Goal: Transaction & Acquisition: Purchase product/service

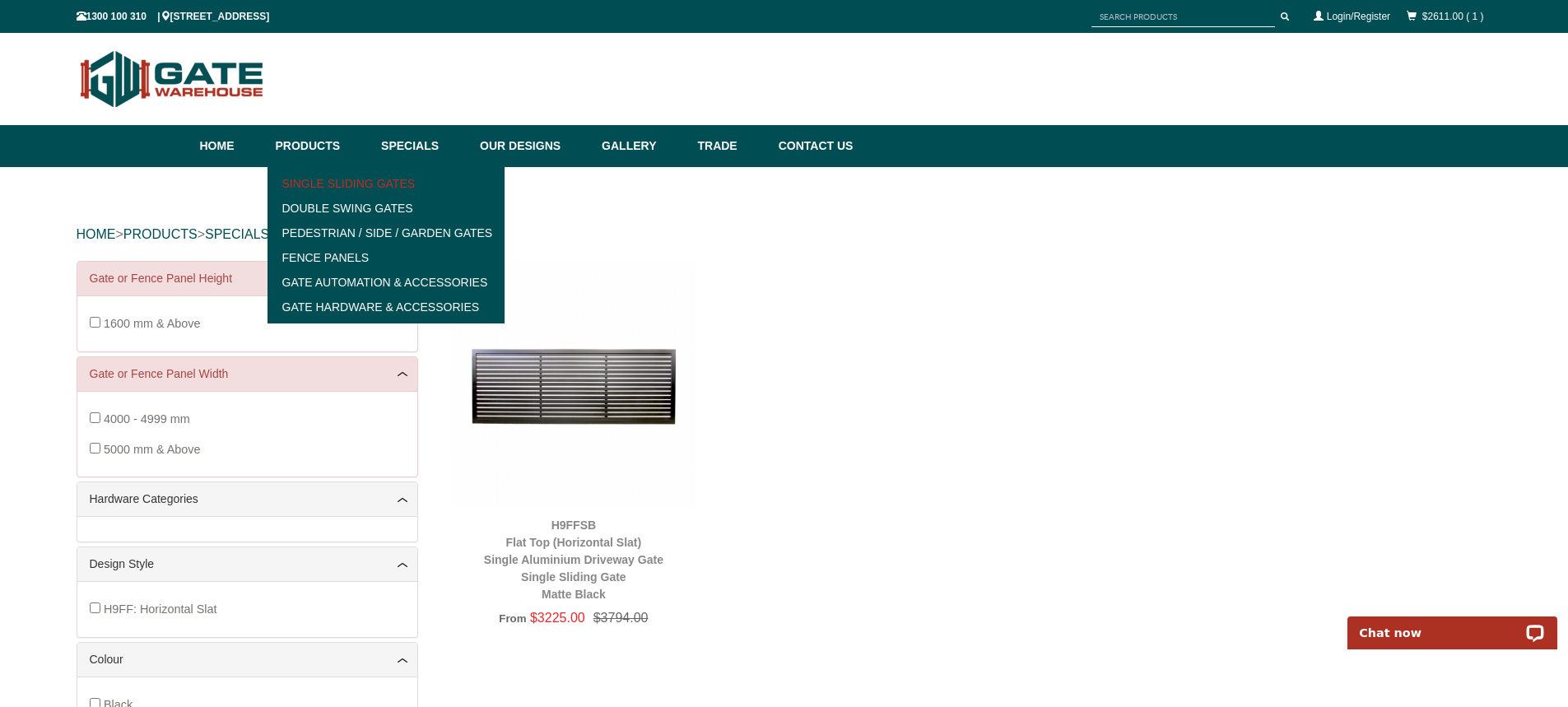
click at [346, 178] on link "Single Sliding Gates" at bounding box center [386, 183] width 228 height 25
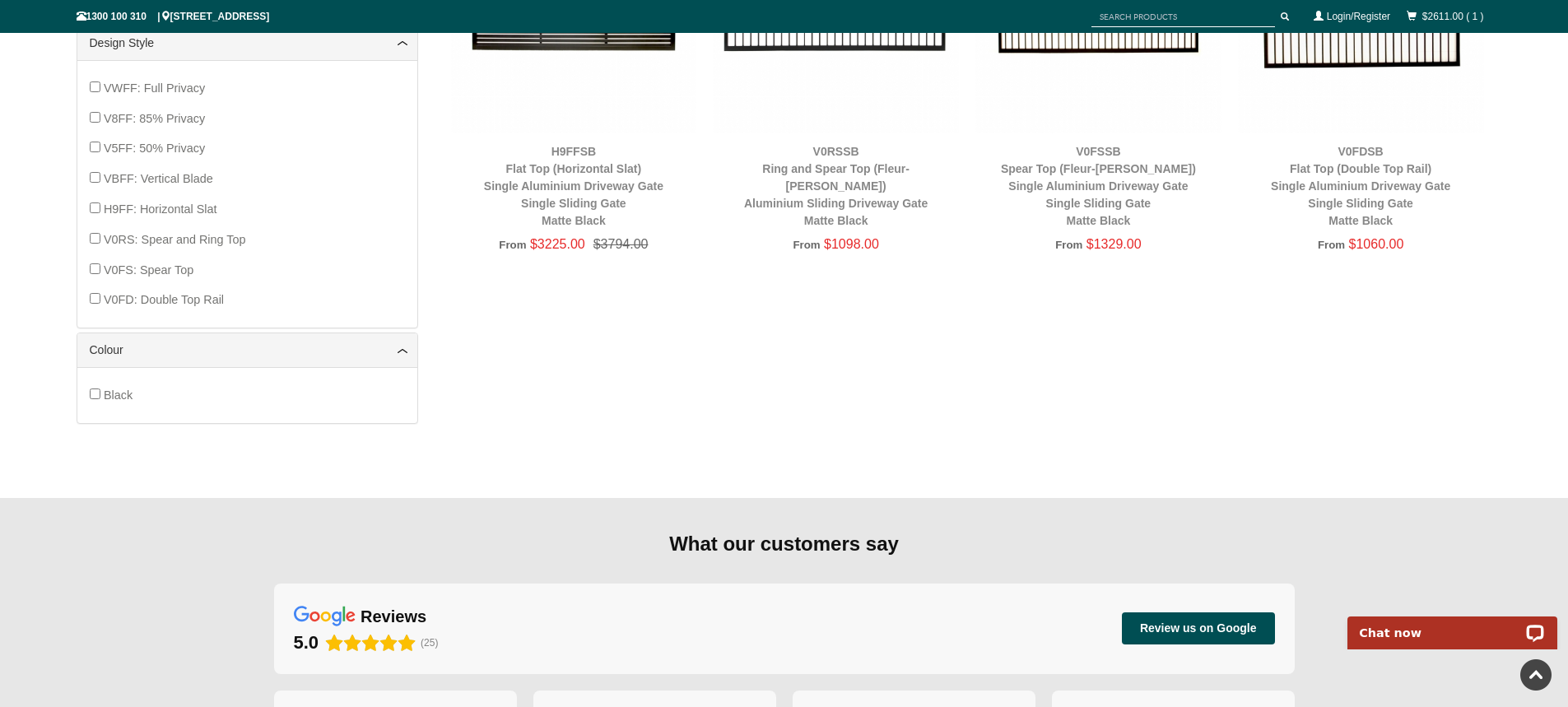
scroll to position [617, 0]
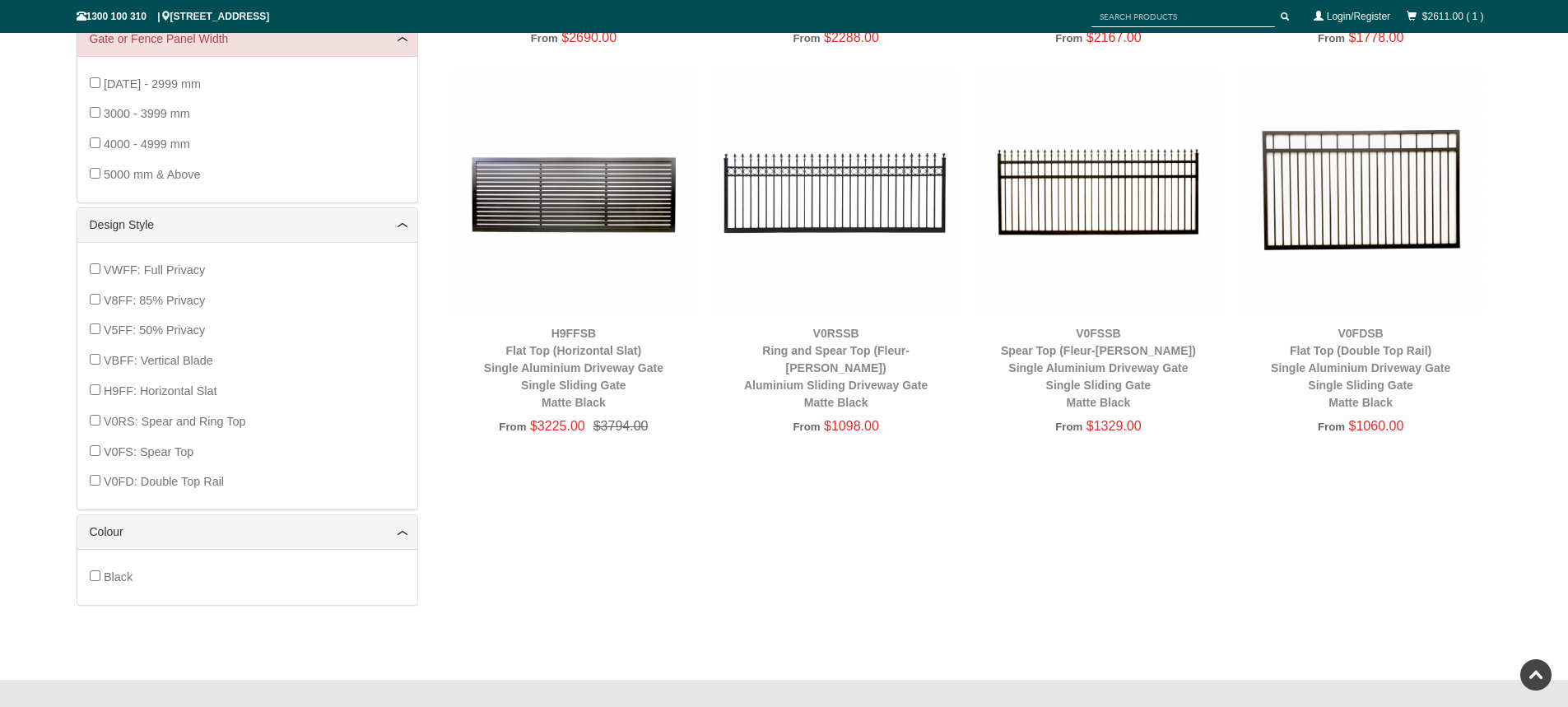
click at [967, 506] on div "Single Sliding Gates Double Swing Gates Pedestrian / Side / Garden Gates Fence …" at bounding box center [784, 141] width 1415 height 995
click at [381, 530] on link "Colour" at bounding box center [247, 532] width 315 height 17
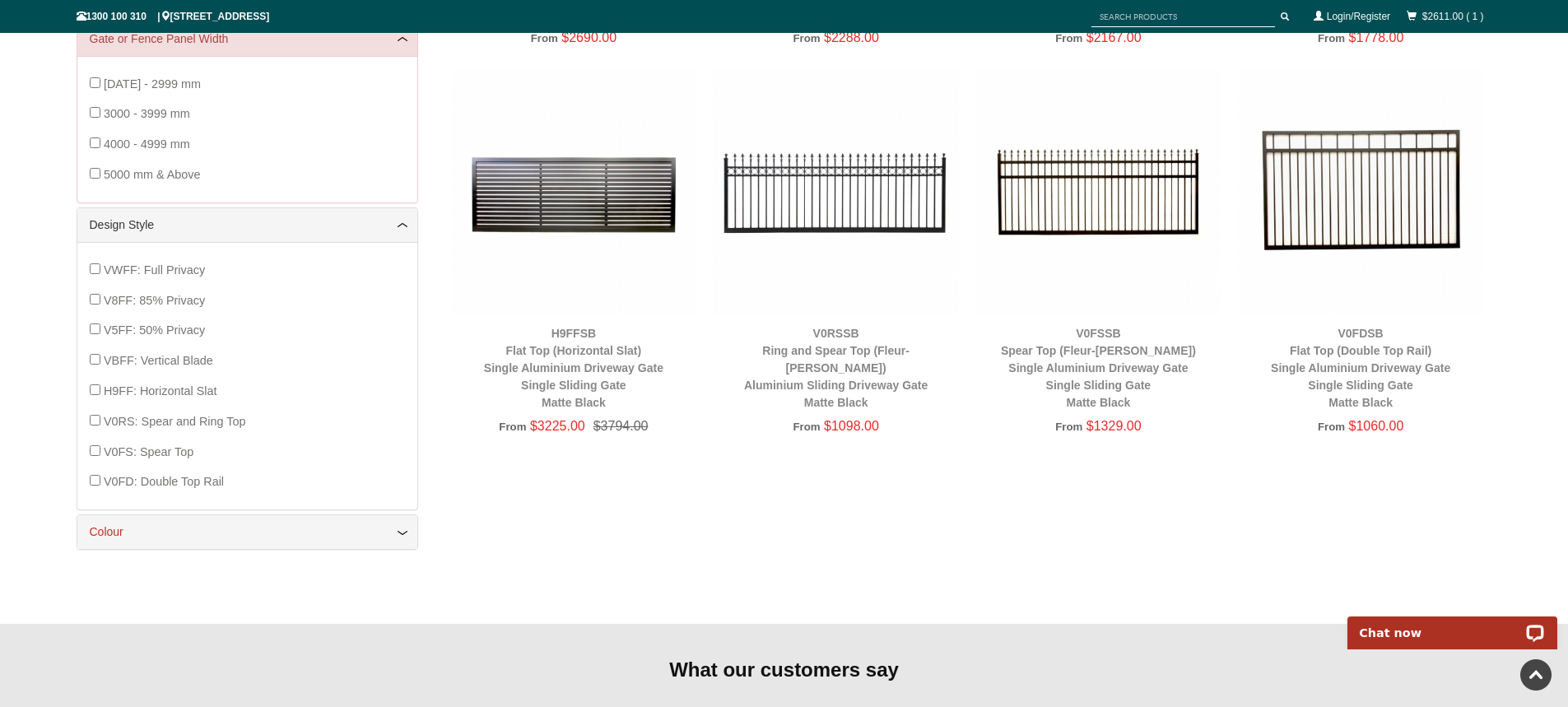
click at [381, 530] on link "Colour" at bounding box center [247, 532] width 315 height 17
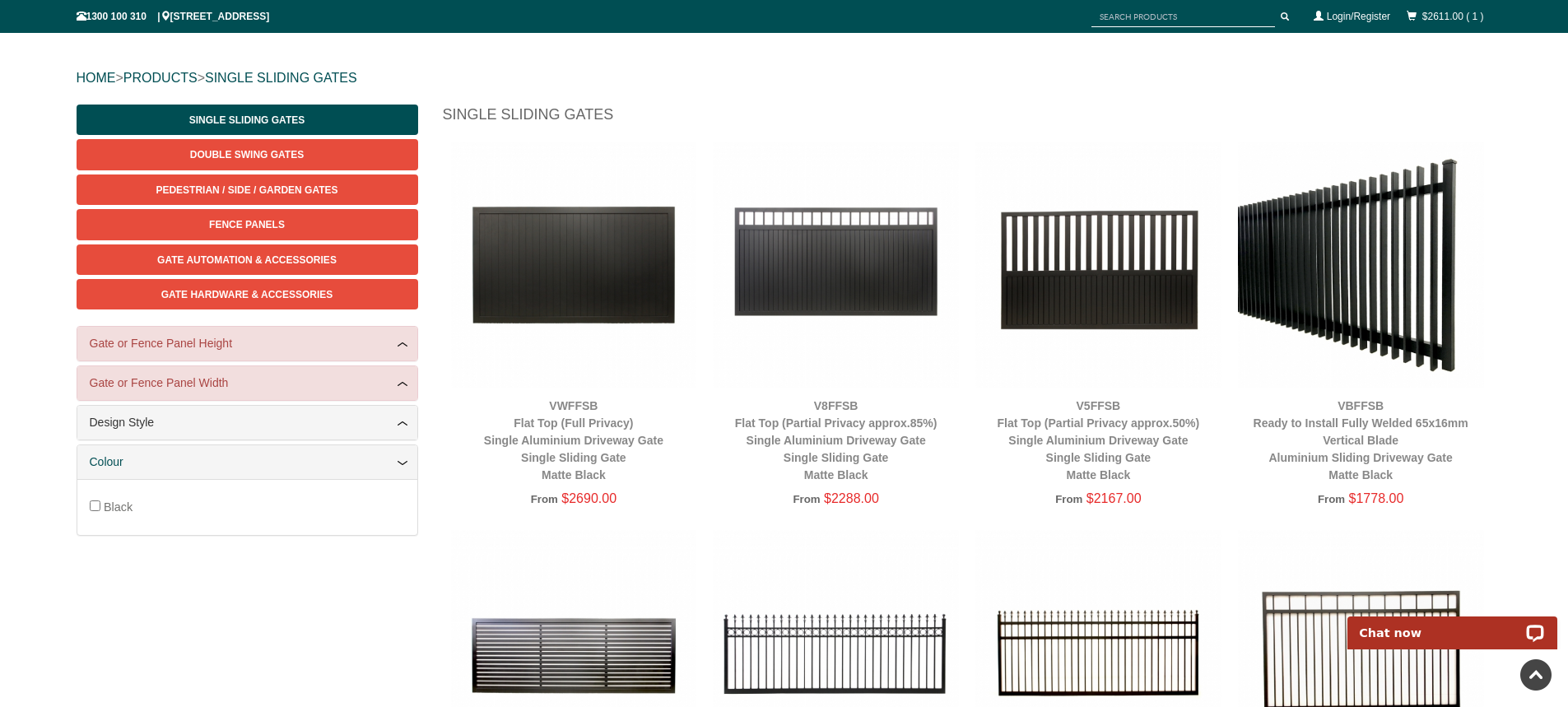
scroll to position [141, 0]
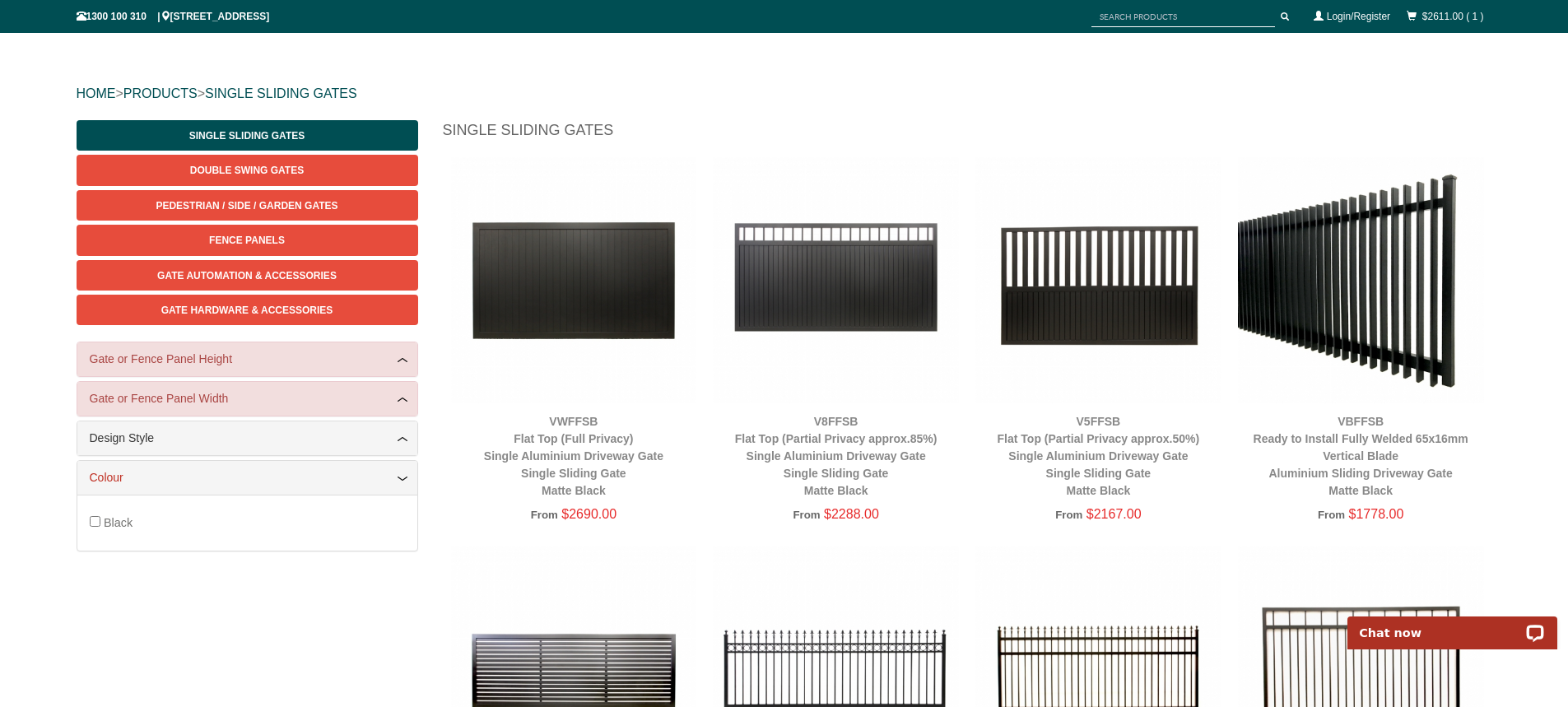
click at [186, 482] on link "Colour" at bounding box center [247, 478] width 315 height 17
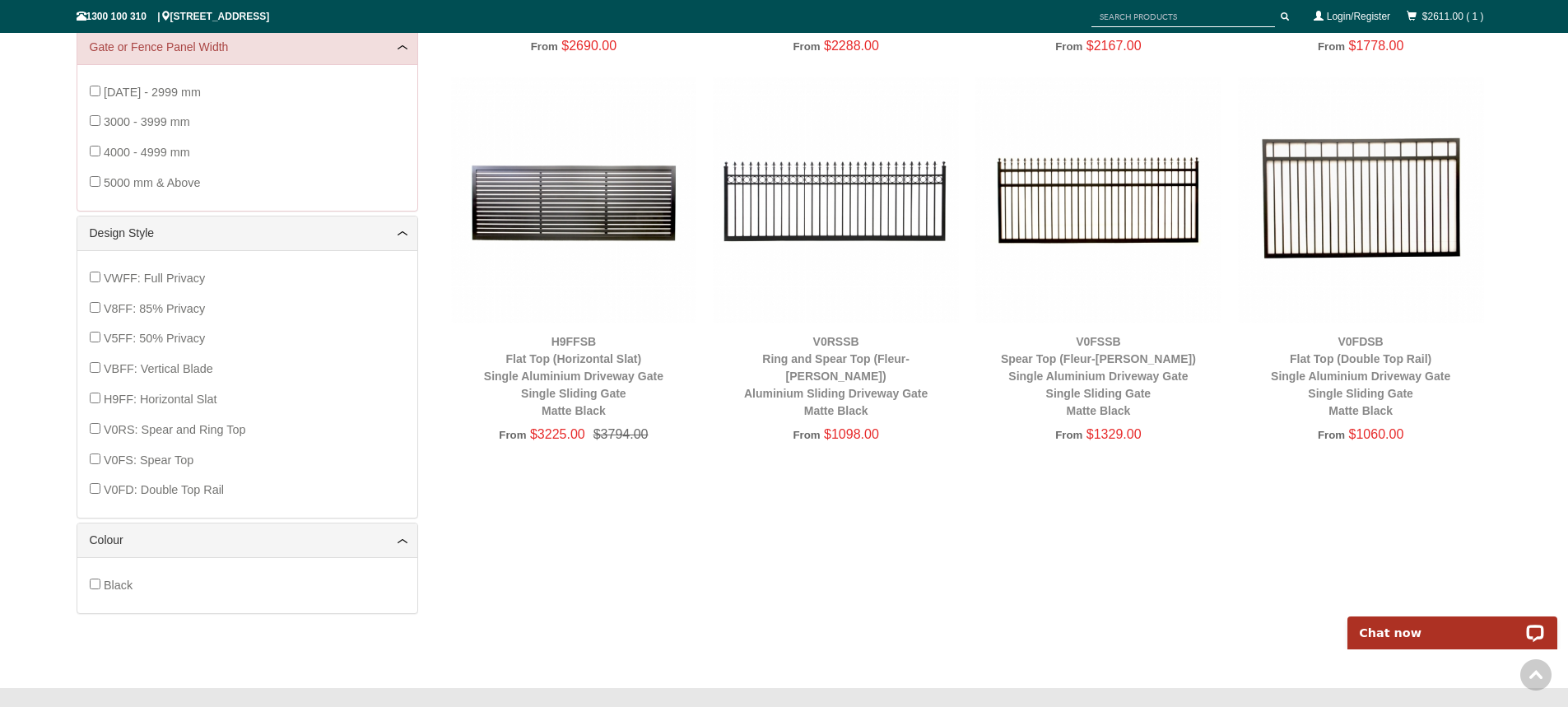
scroll to position [617, 0]
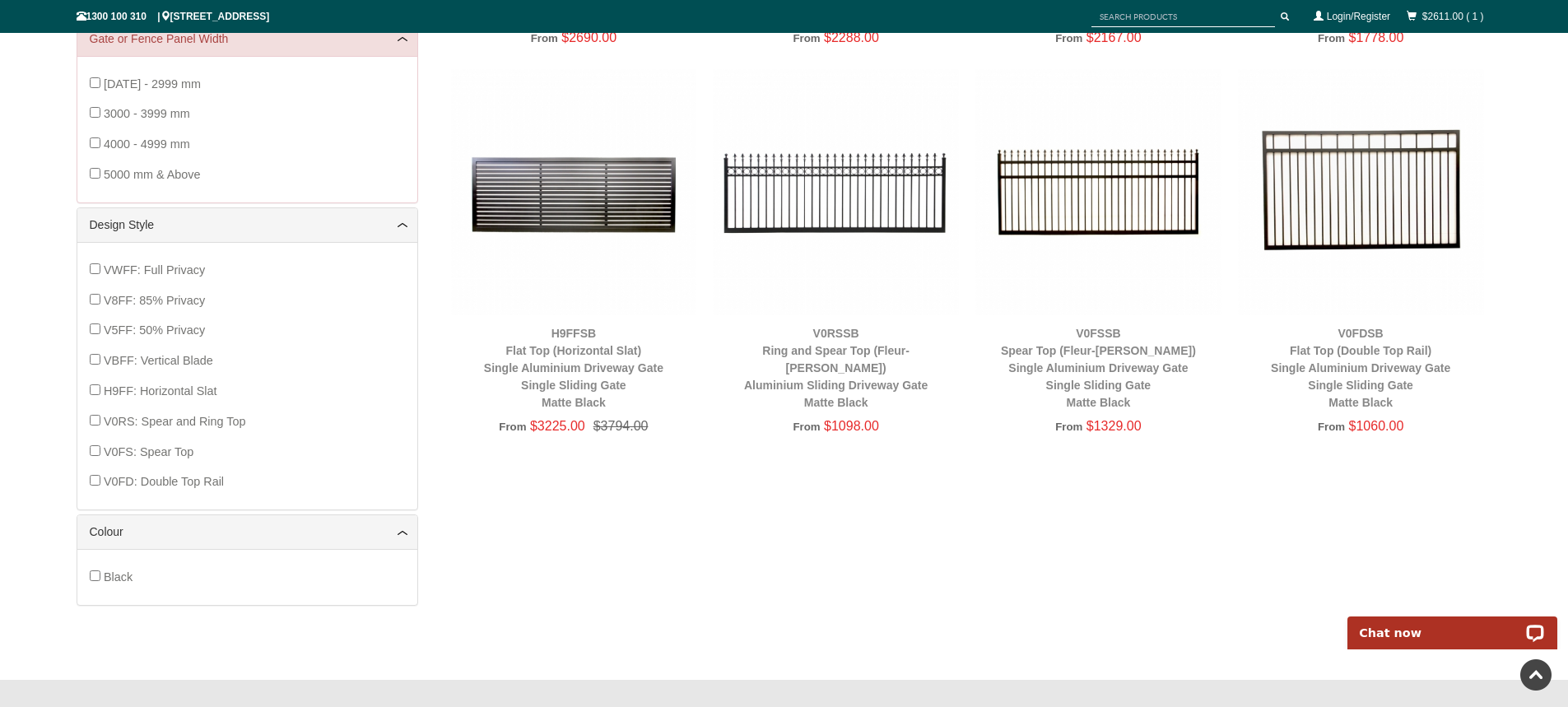
click at [1347, 208] on img at bounding box center [1361, 192] width 246 height 246
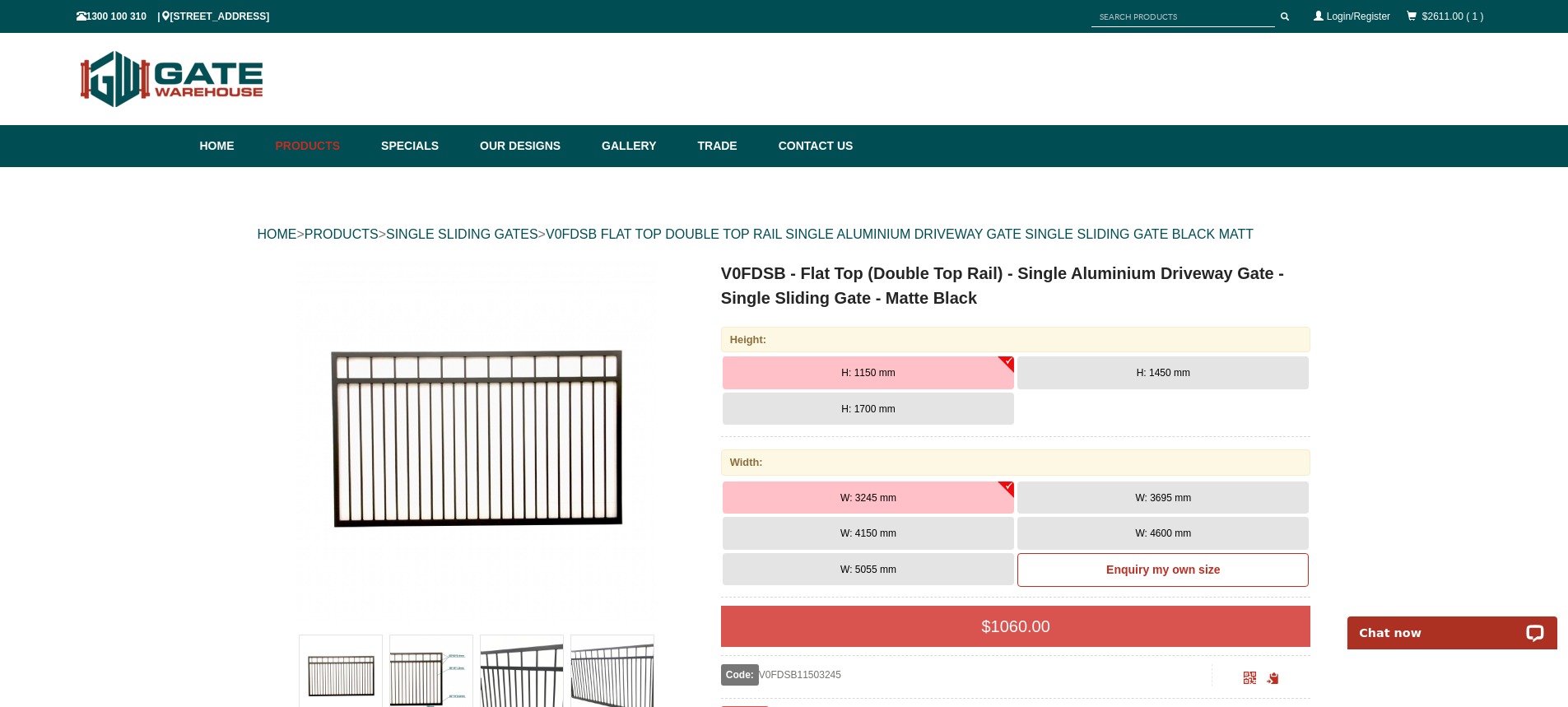
click at [1141, 369] on span "H: 1450 mm" at bounding box center [1163, 372] width 53 height 11
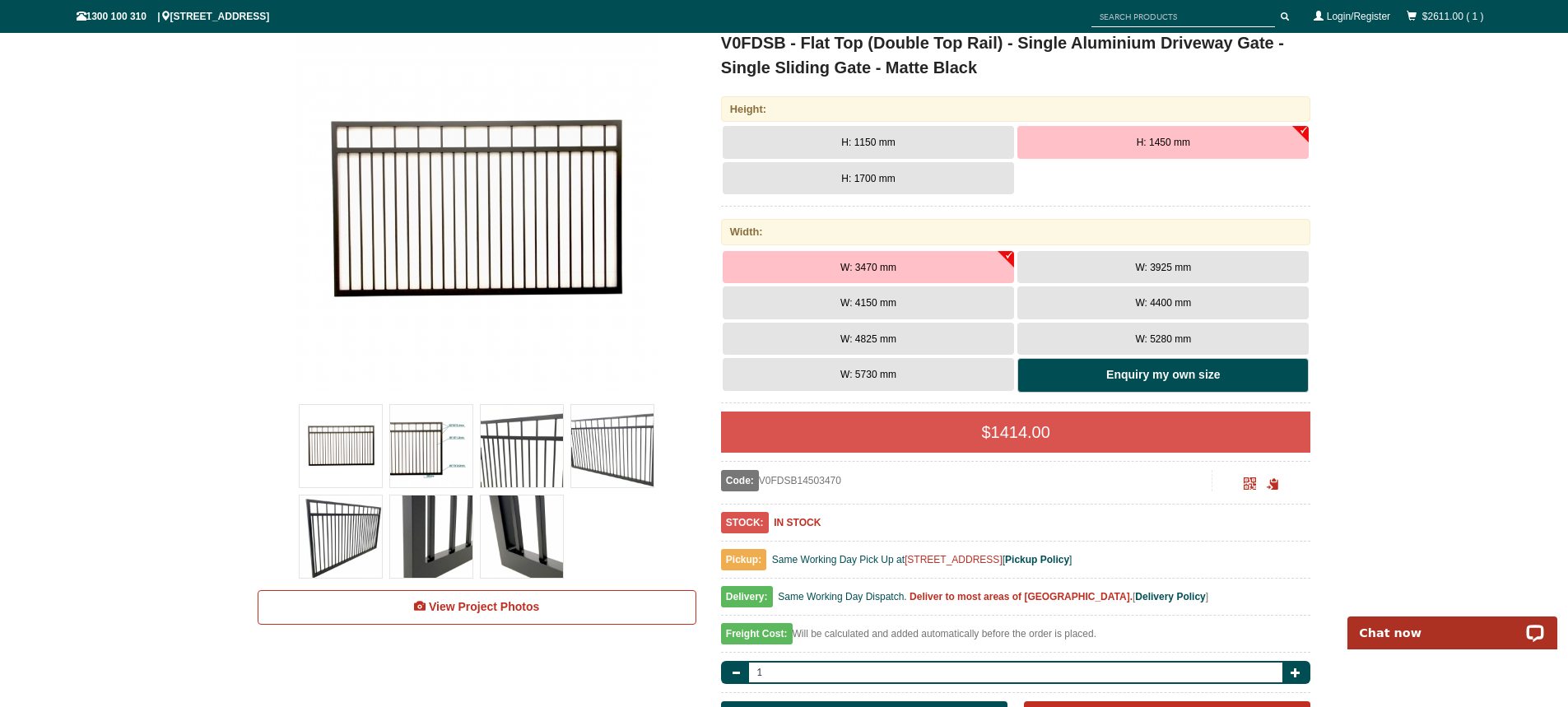
scroll to position [247, 0]
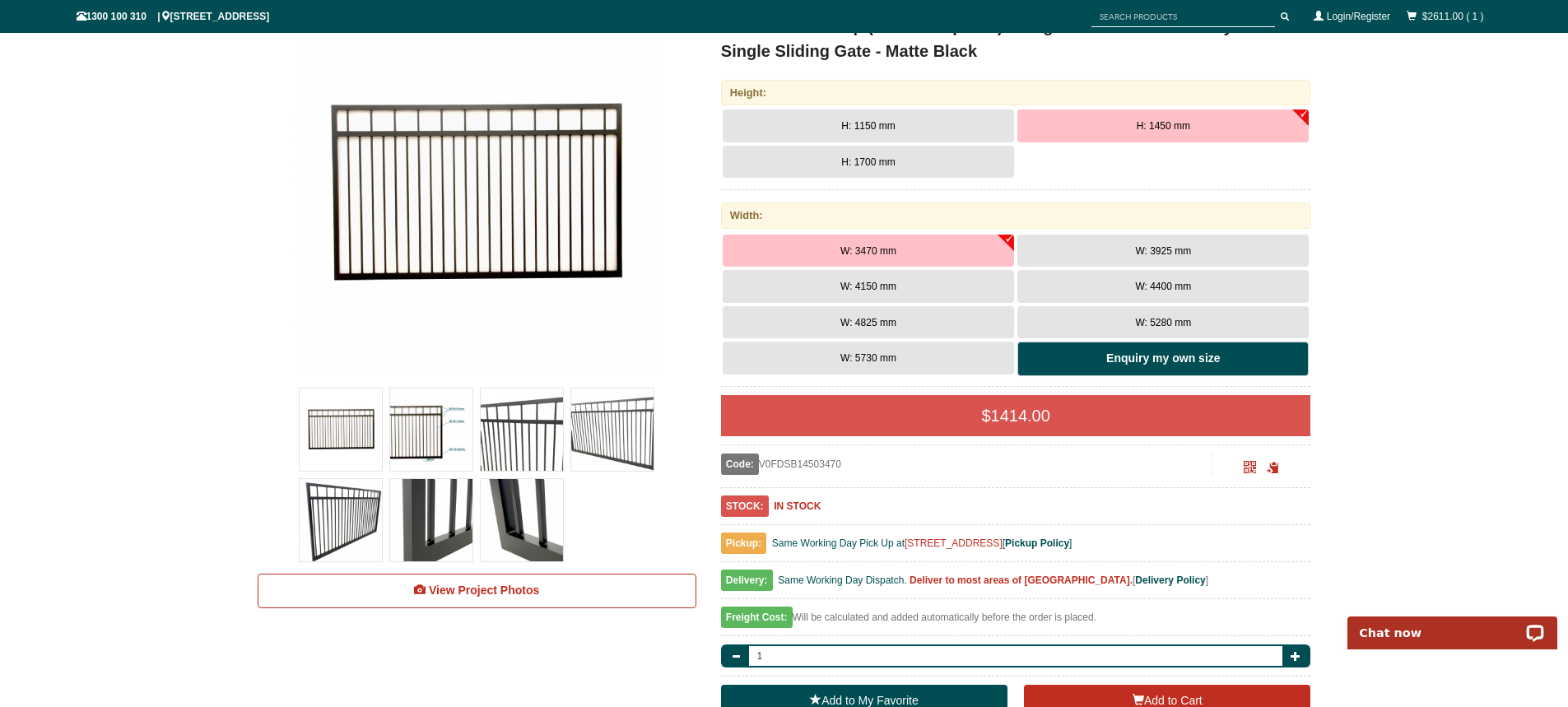
click at [1104, 357] on link "Enquiry my own size" at bounding box center [1162, 359] width 291 height 34
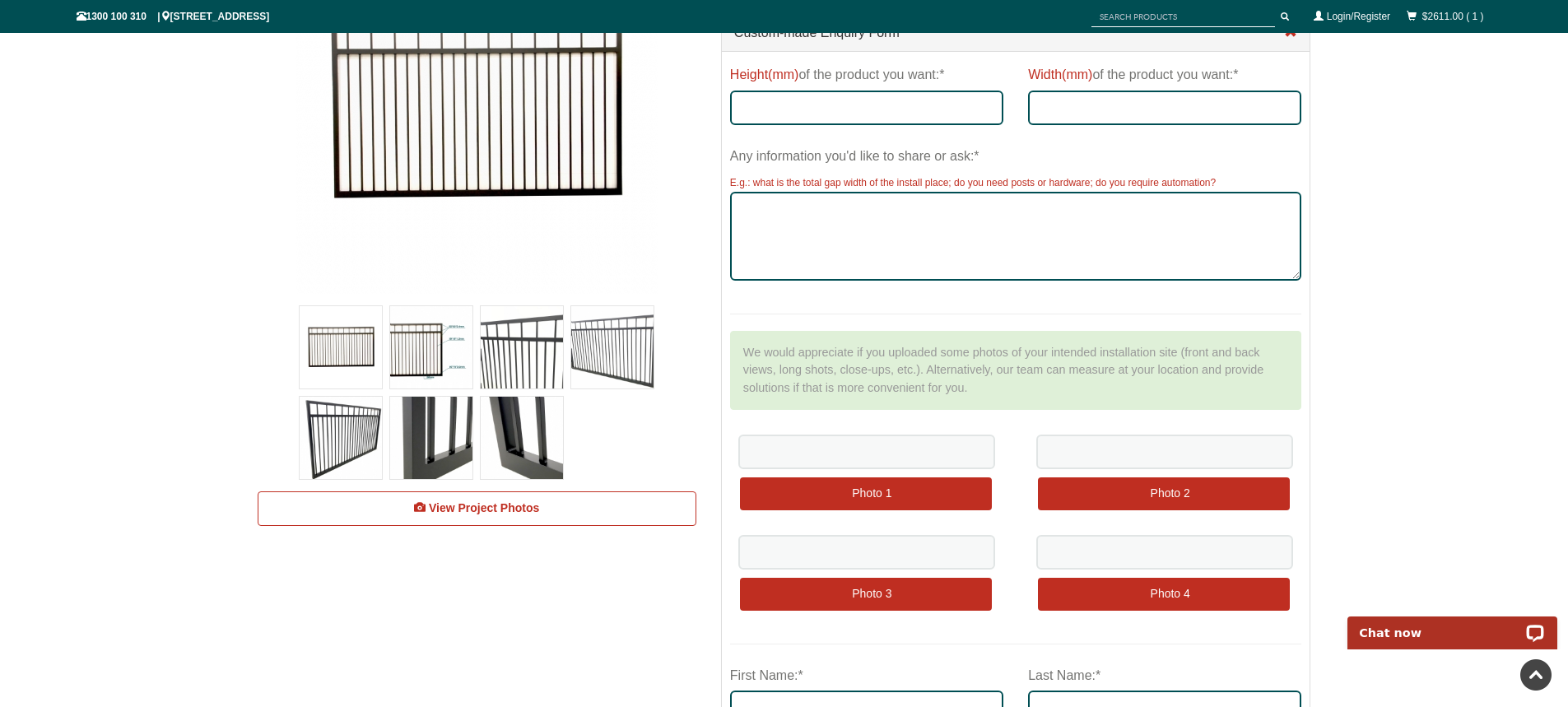
scroll to position [0, 0]
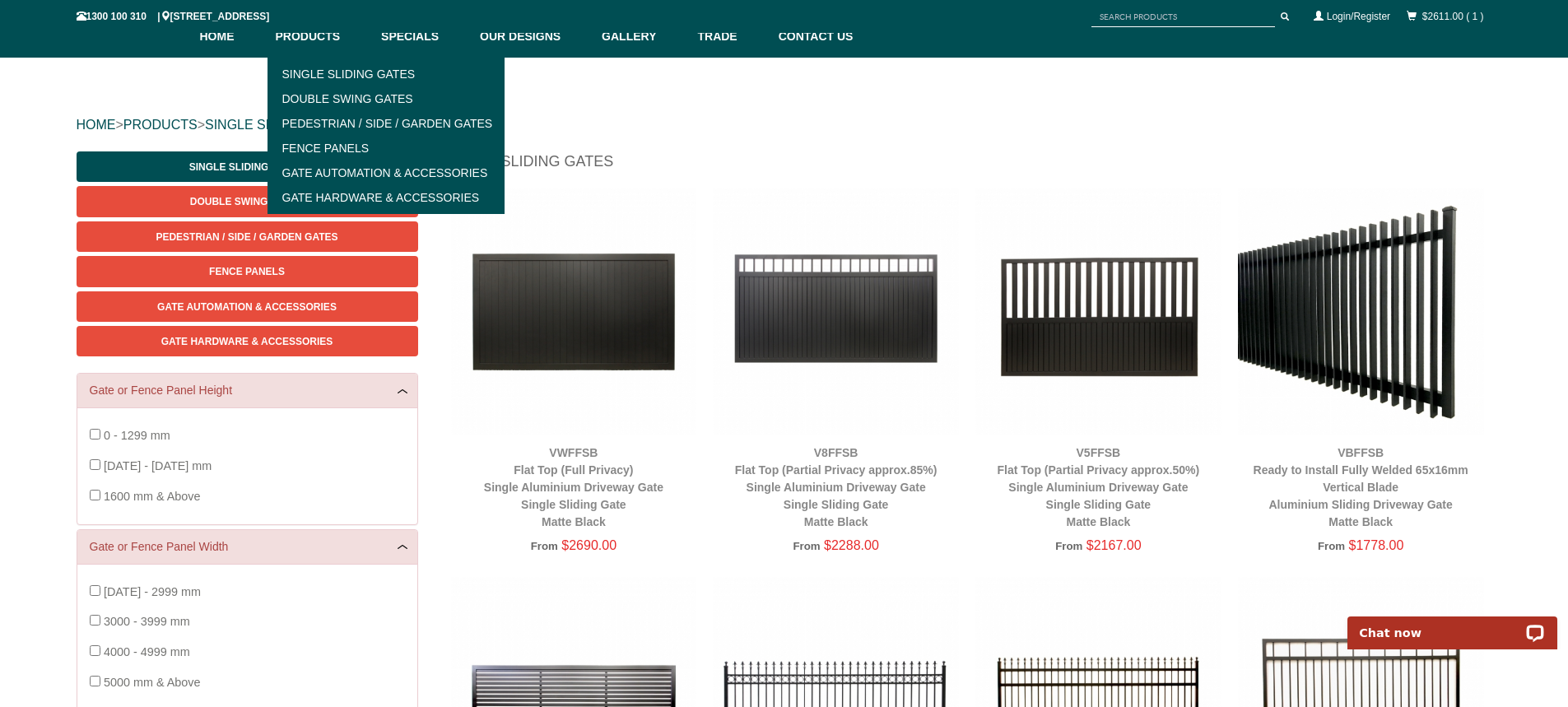
scroll to position [494, 0]
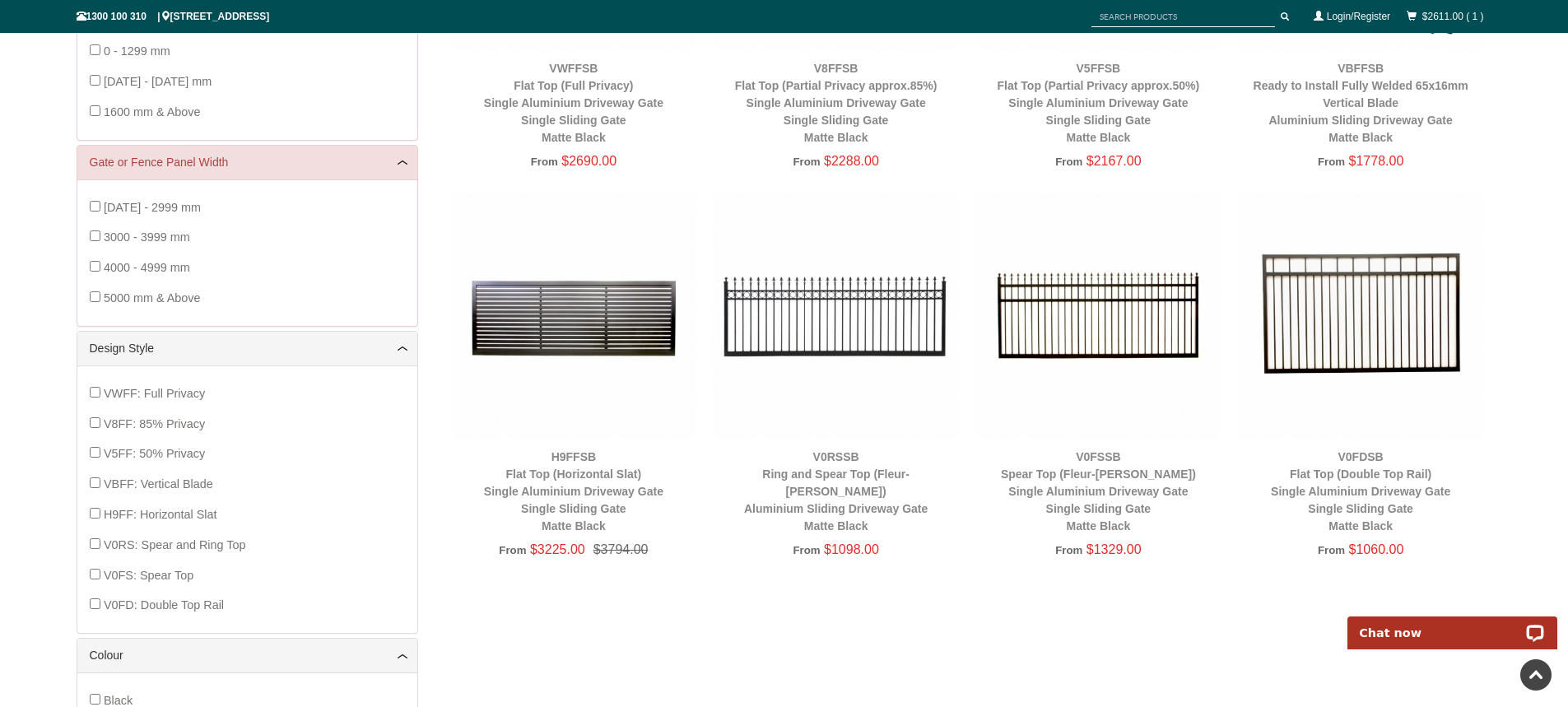
click at [1337, 284] on img at bounding box center [1361, 315] width 246 height 246
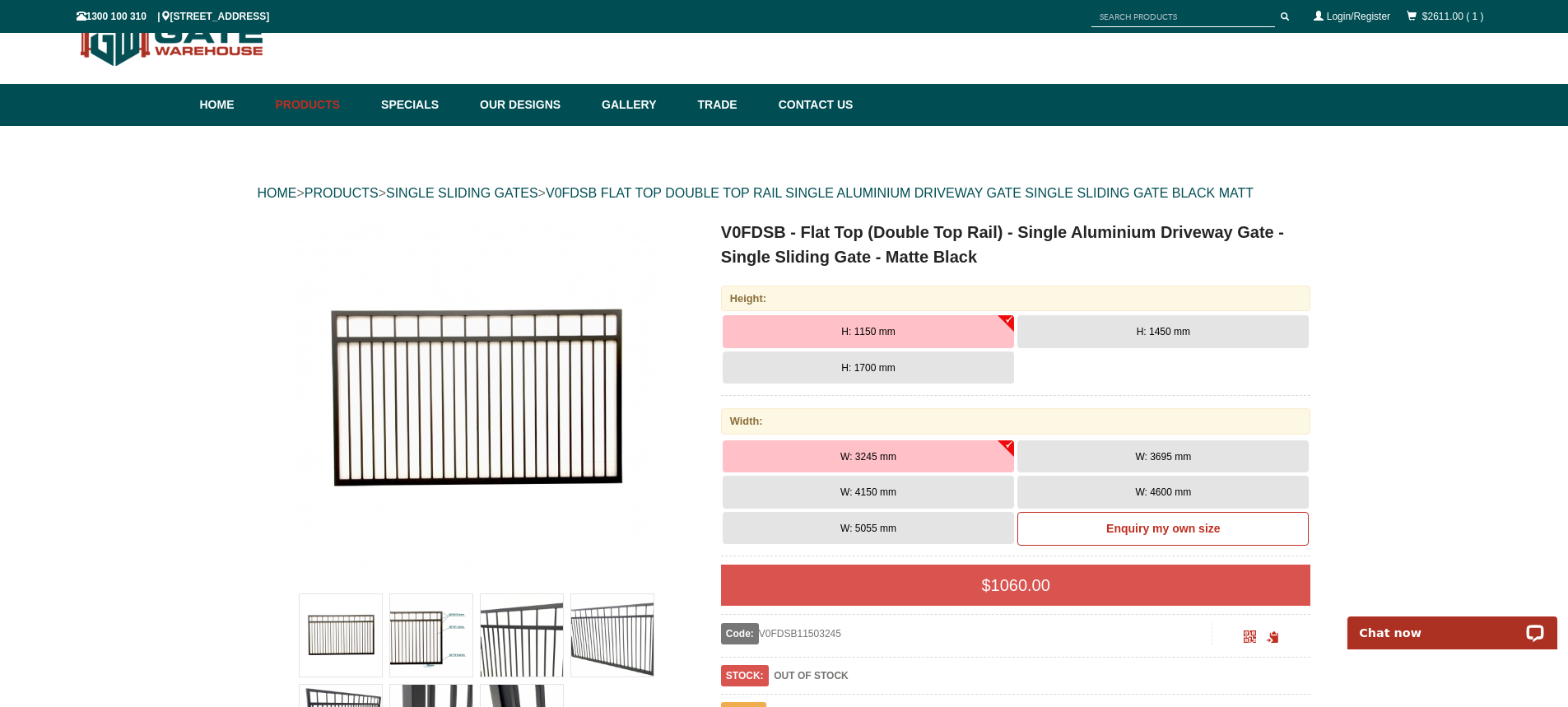
click at [919, 524] on button "W: 5055 mm" at bounding box center [868, 528] width 291 height 33
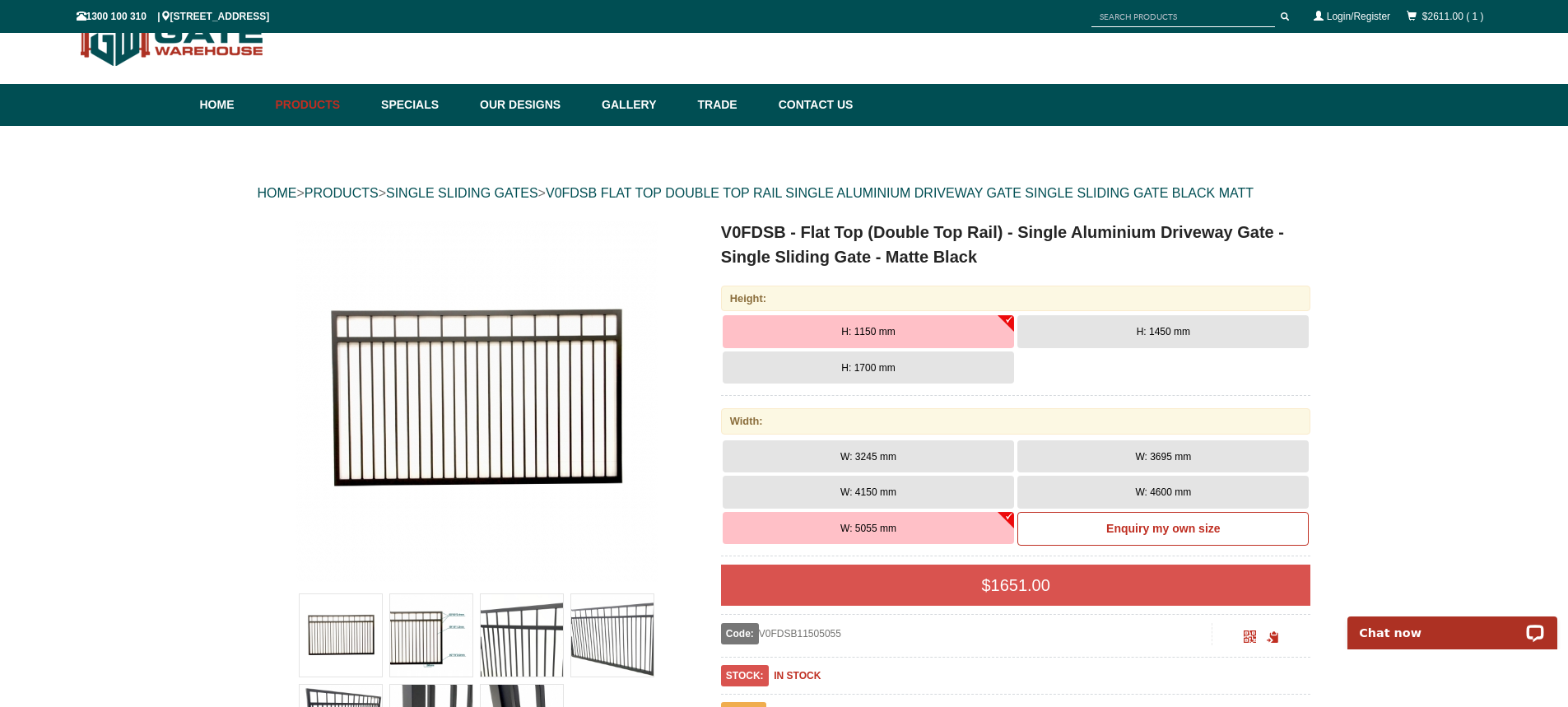
click at [865, 368] on span "H: 1700 mm" at bounding box center [868, 367] width 53 height 11
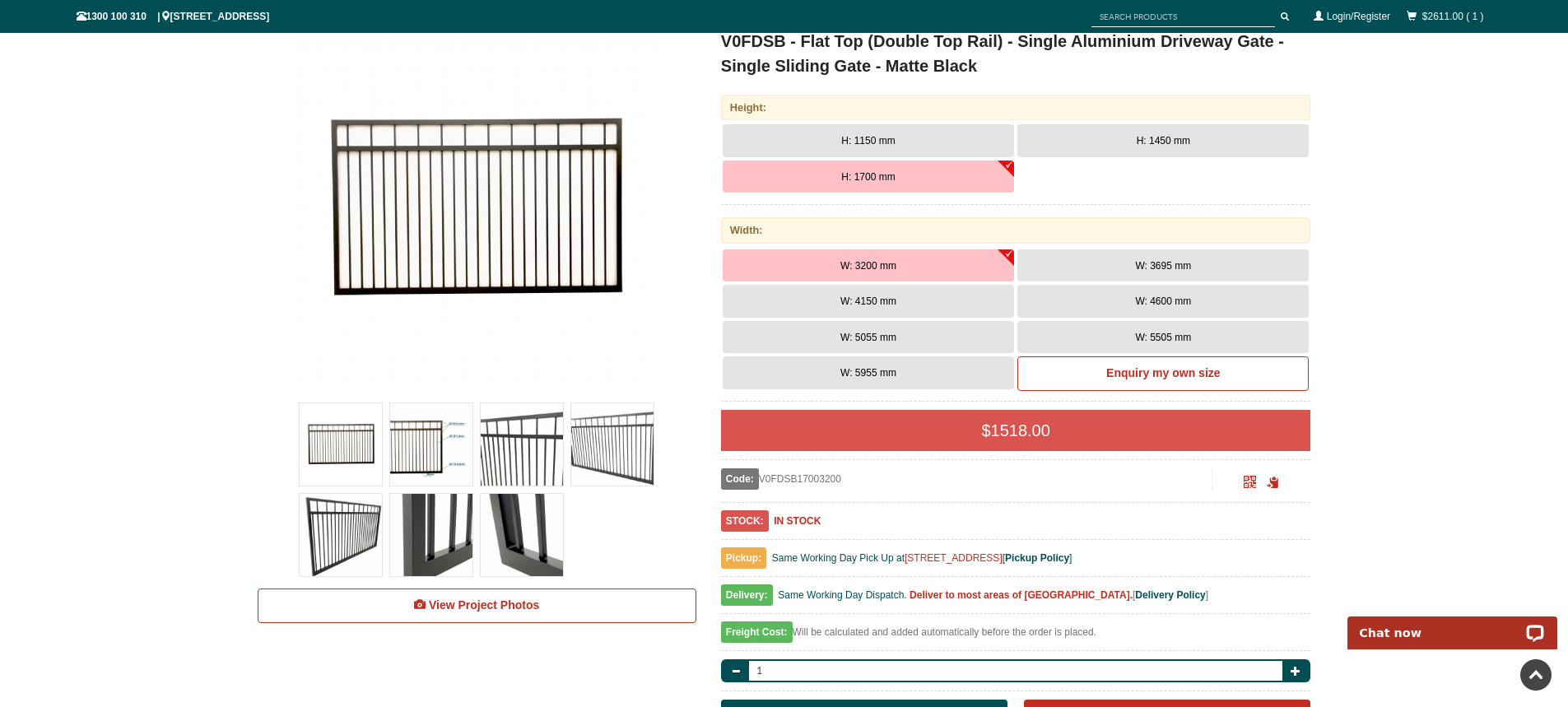
scroll to position [205, 0]
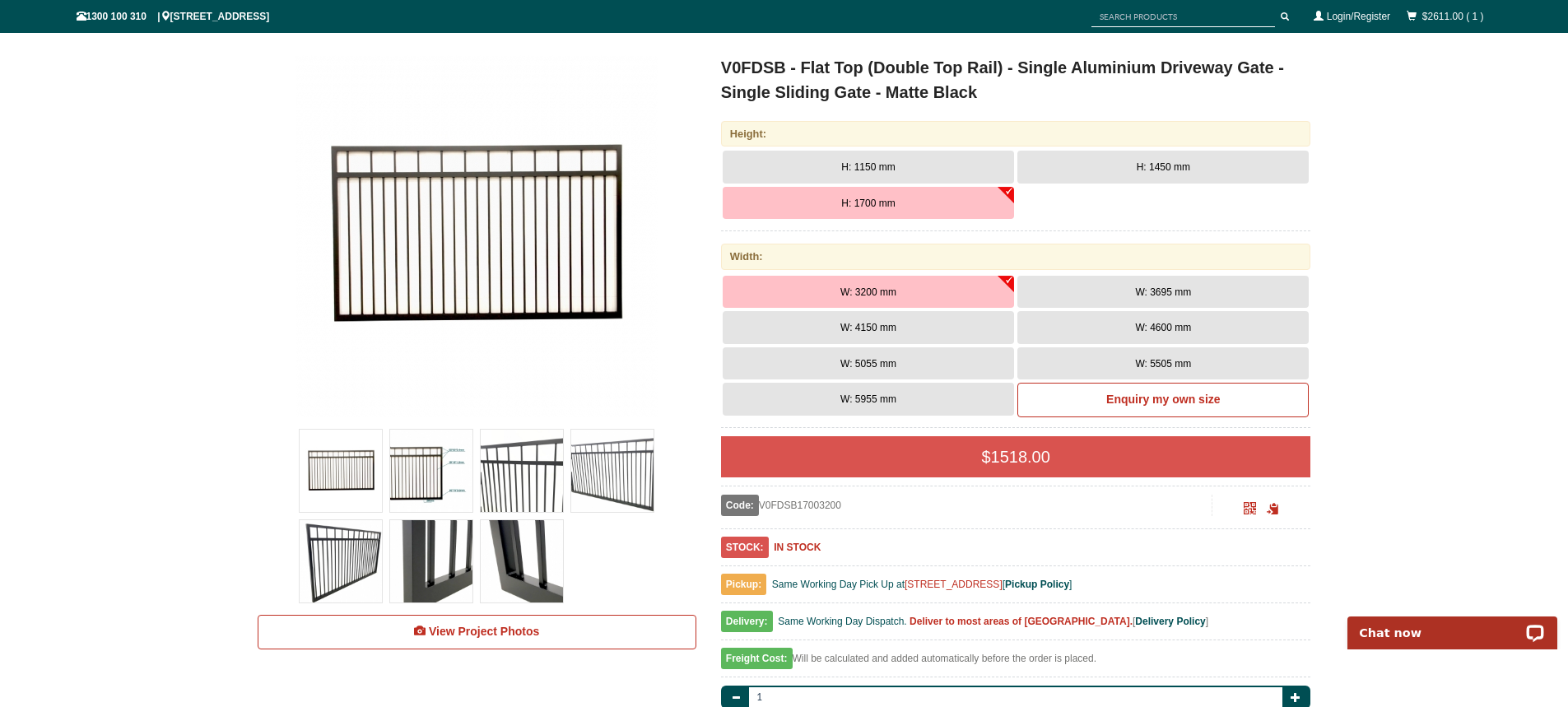
click at [1129, 358] on button "W: 5505 mm" at bounding box center [1162, 363] width 291 height 33
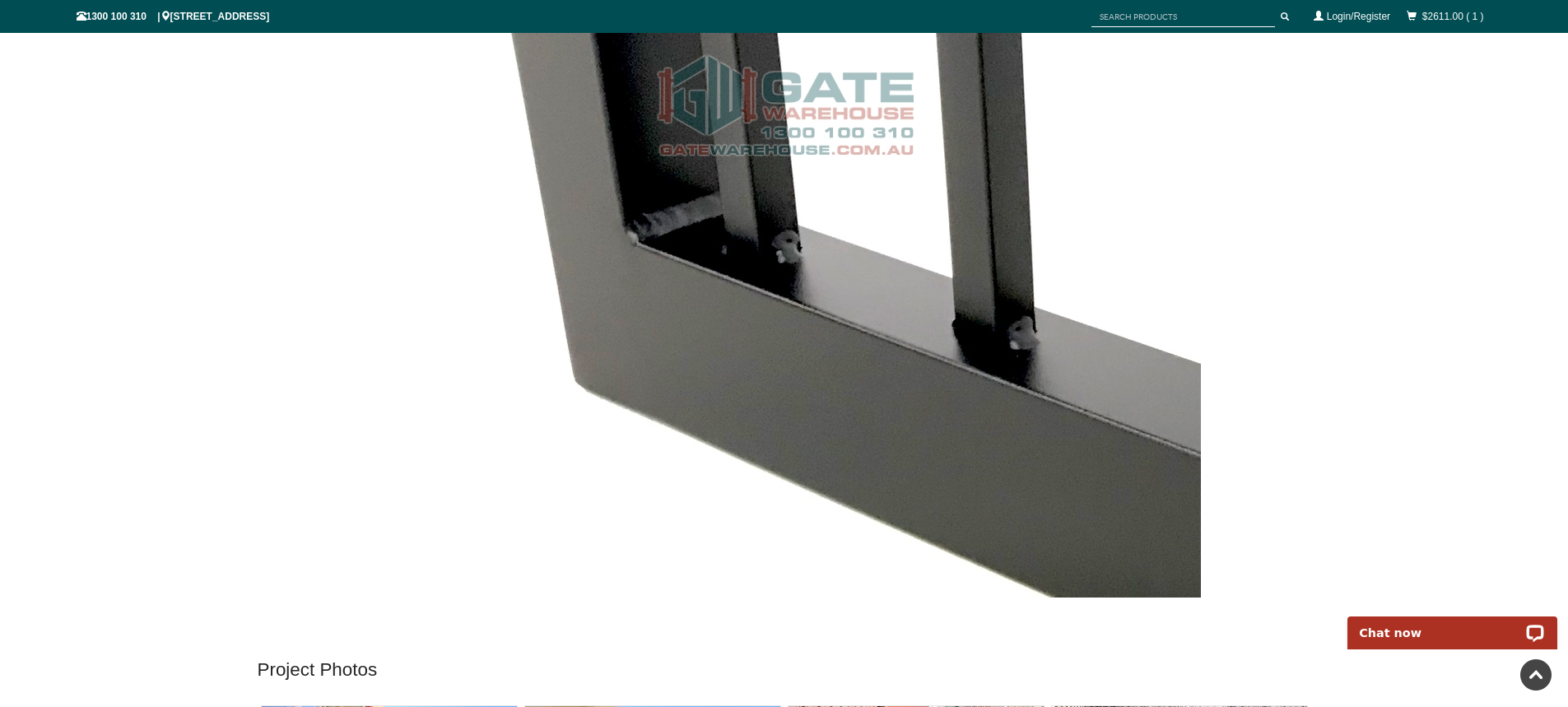
scroll to position [6377, 0]
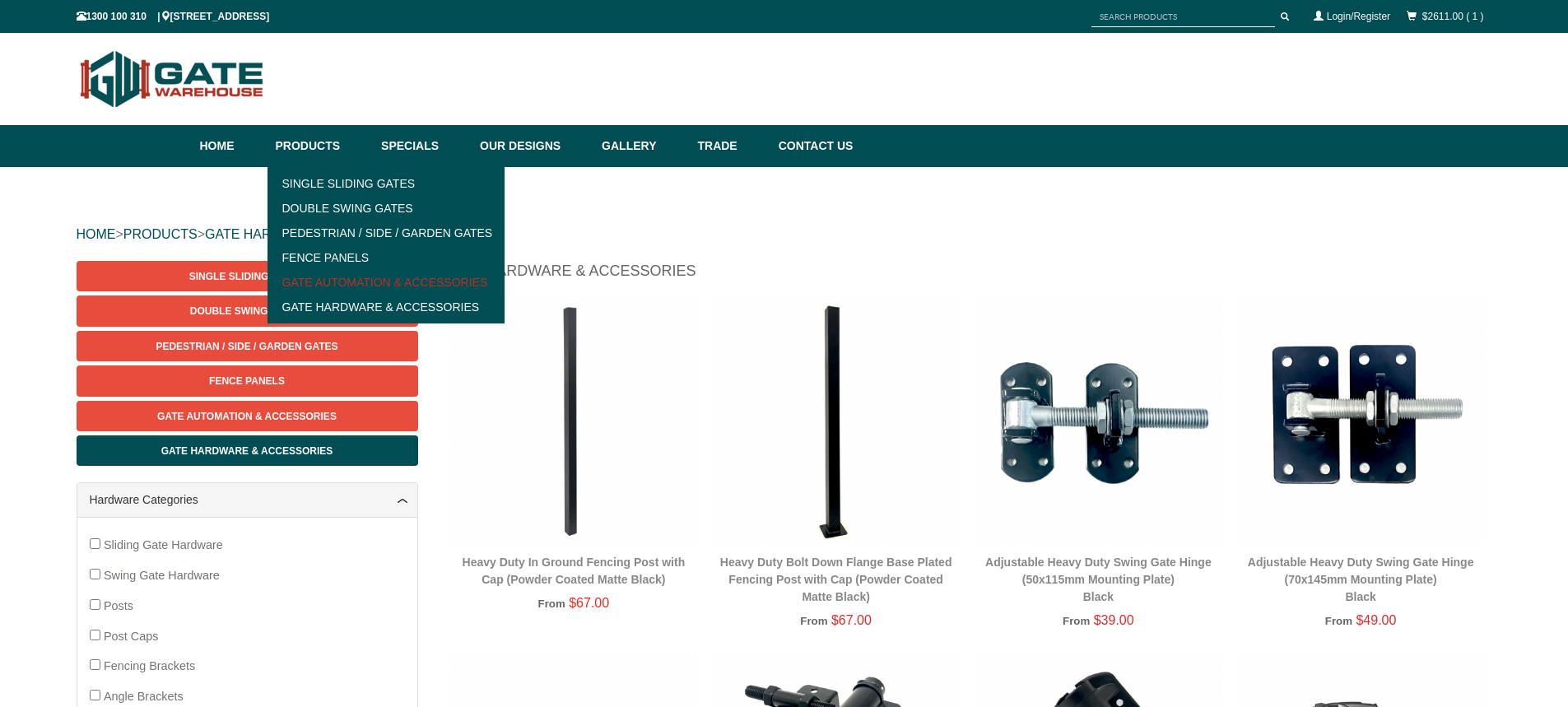
click at [344, 277] on link "Gate Automation & Accessories" at bounding box center [386, 282] width 228 height 25
